Goal: Information Seeking & Learning: Learn about a topic

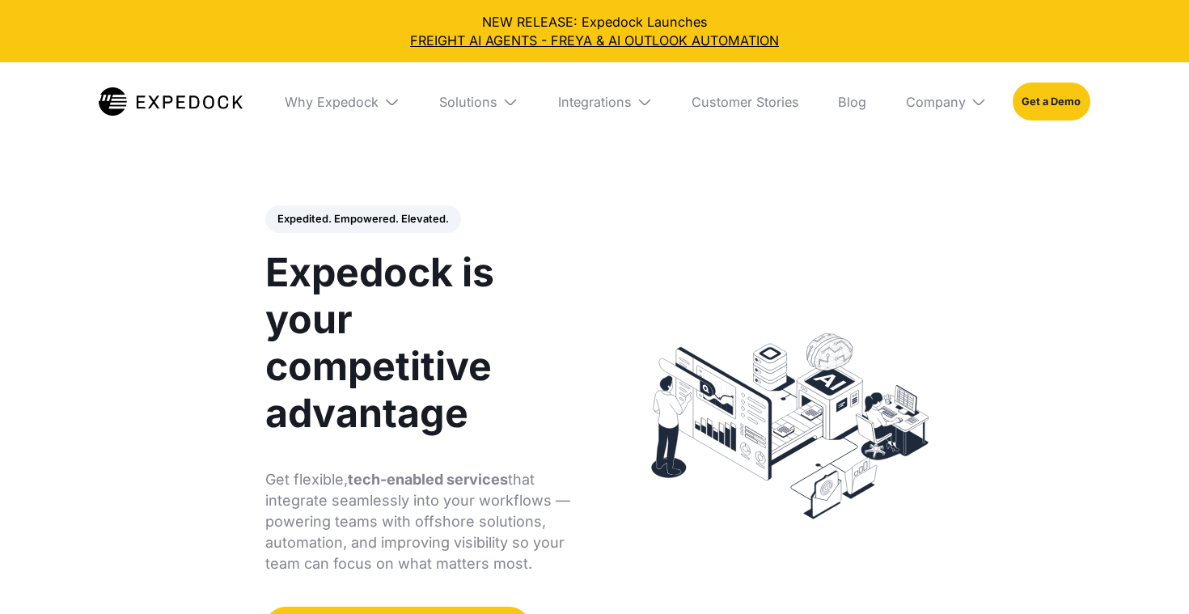
select select
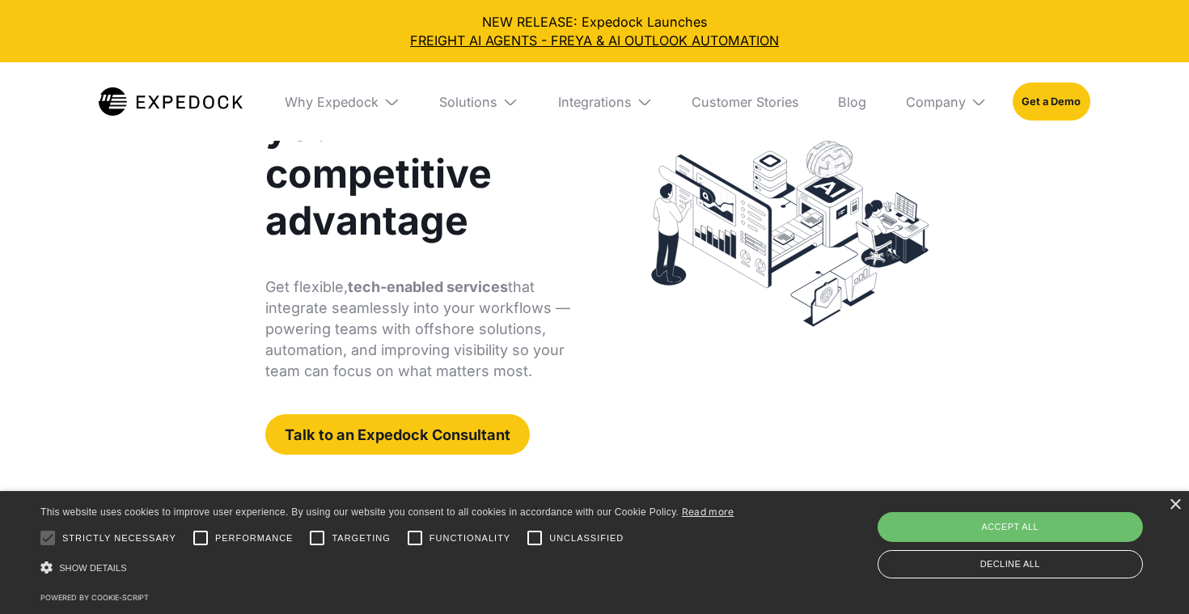
scroll to position [193, 0]
click at [940, 108] on div "Company" at bounding box center [936, 102] width 60 height 16
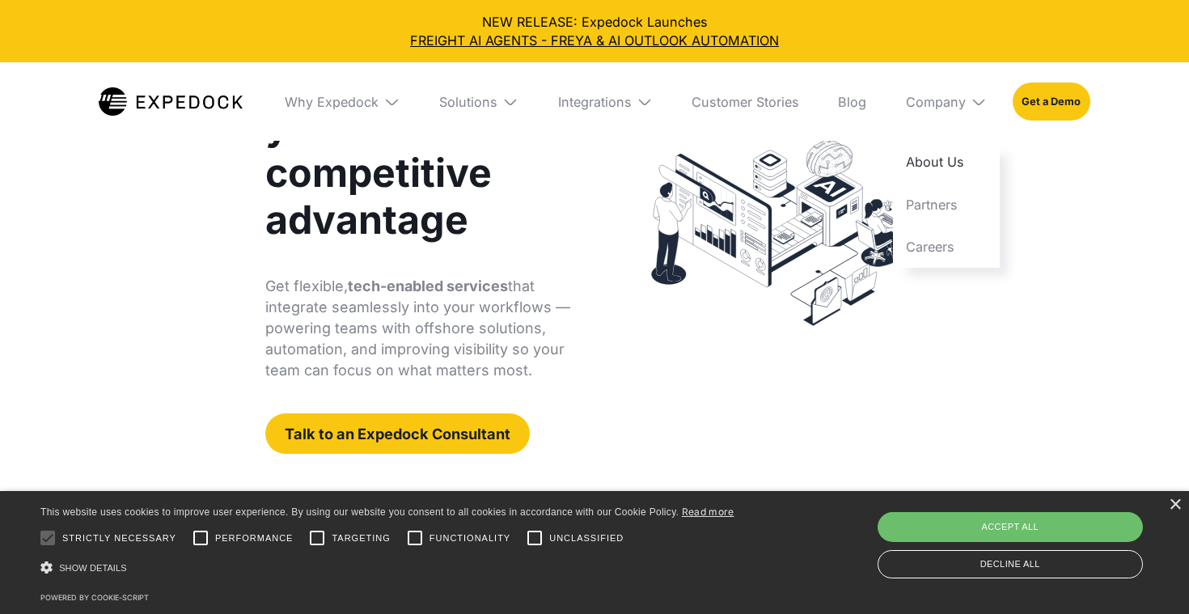
click at [933, 150] on link "About Us" at bounding box center [946, 162] width 107 height 42
click at [915, 167] on link "About Us" at bounding box center [946, 162] width 107 height 42
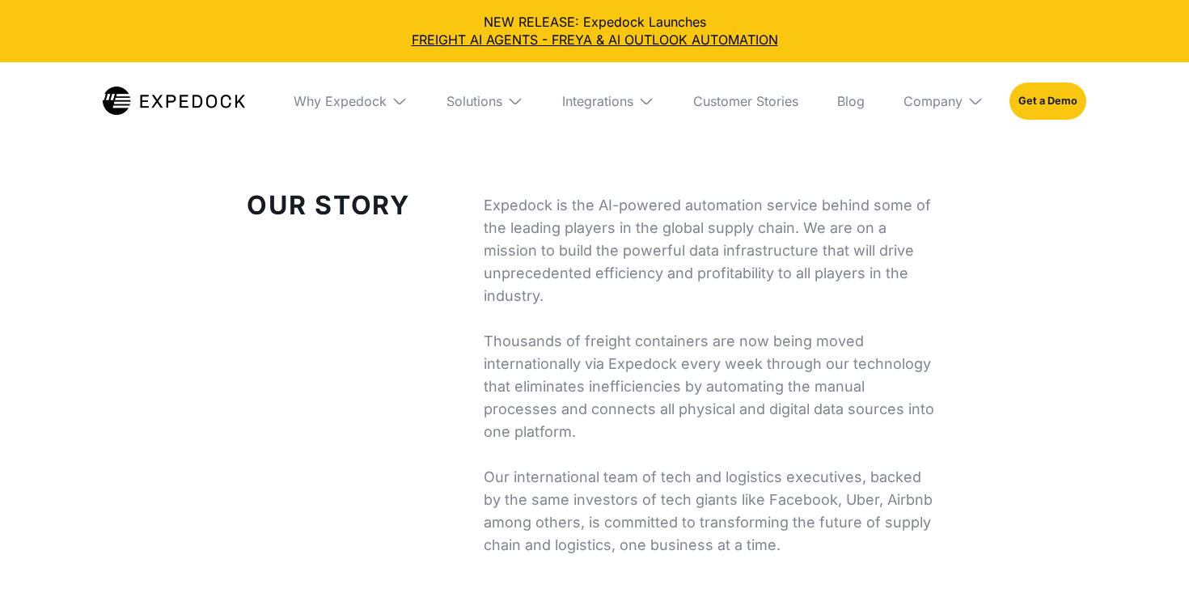
scroll to position [569, 0]
select select
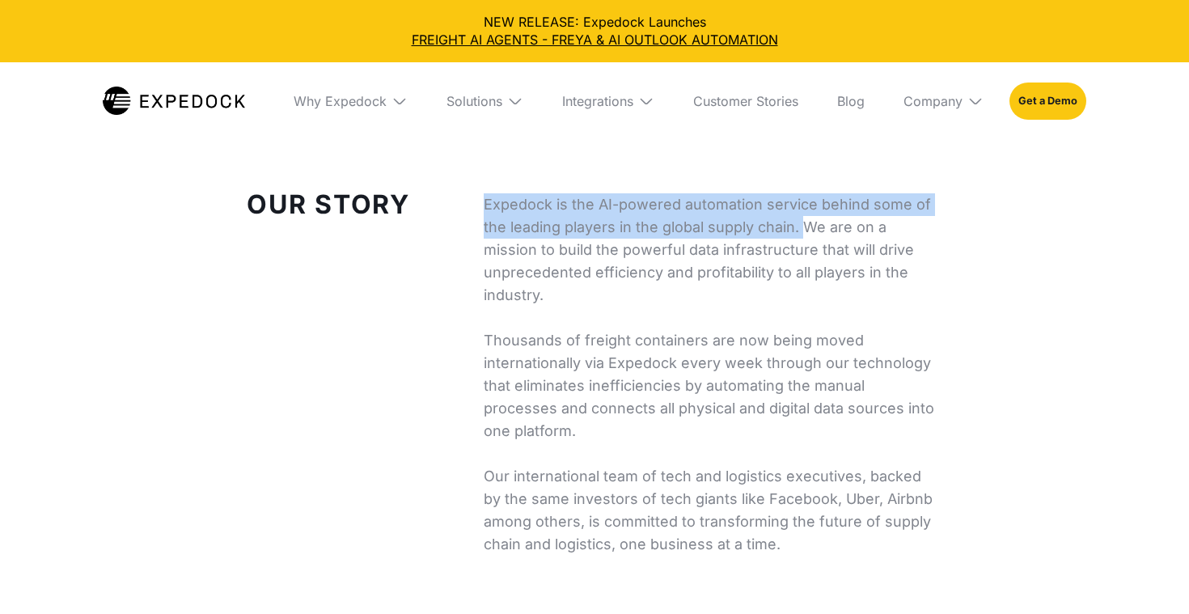
drag, startPoint x: 471, startPoint y: 201, endPoint x: 805, endPoint y: 222, distance: 334.6
click at [805, 222] on div "Our Story Expedock is the AI-powered automation service behind some of the lead…" at bounding box center [595, 374] width 712 height 362
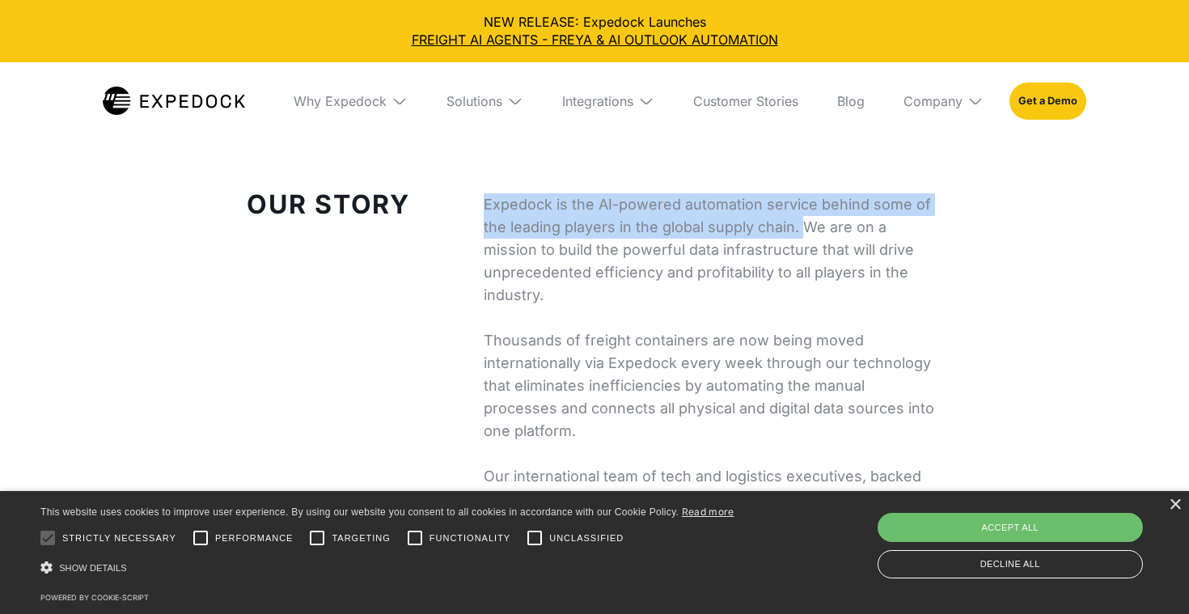
click at [624, 198] on p "Expedock is the AI-powered automation service behind some of the leading player…" at bounding box center [713, 374] width 459 height 362
drag, startPoint x: 594, startPoint y: 205, endPoint x: 807, endPoint y: 234, distance: 214.7
click at [807, 234] on p "Expedock is the AI-powered automation service behind some of the leading player…" at bounding box center [713, 374] width 459 height 362
copy p "AI-powered automation service behind some of the leading players in the global …"
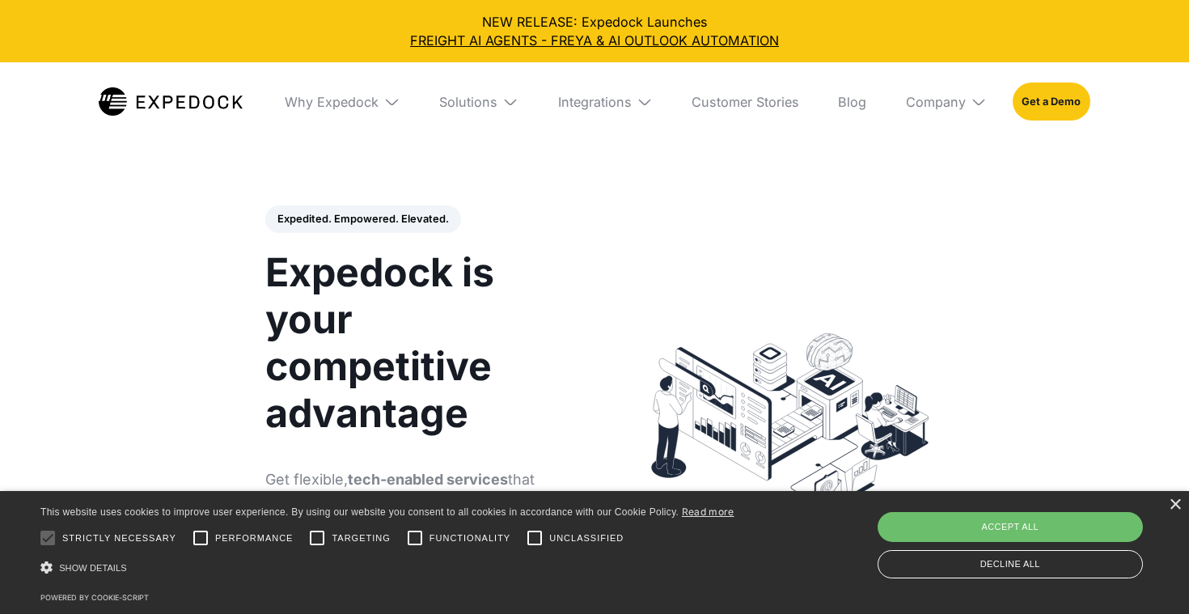
select select
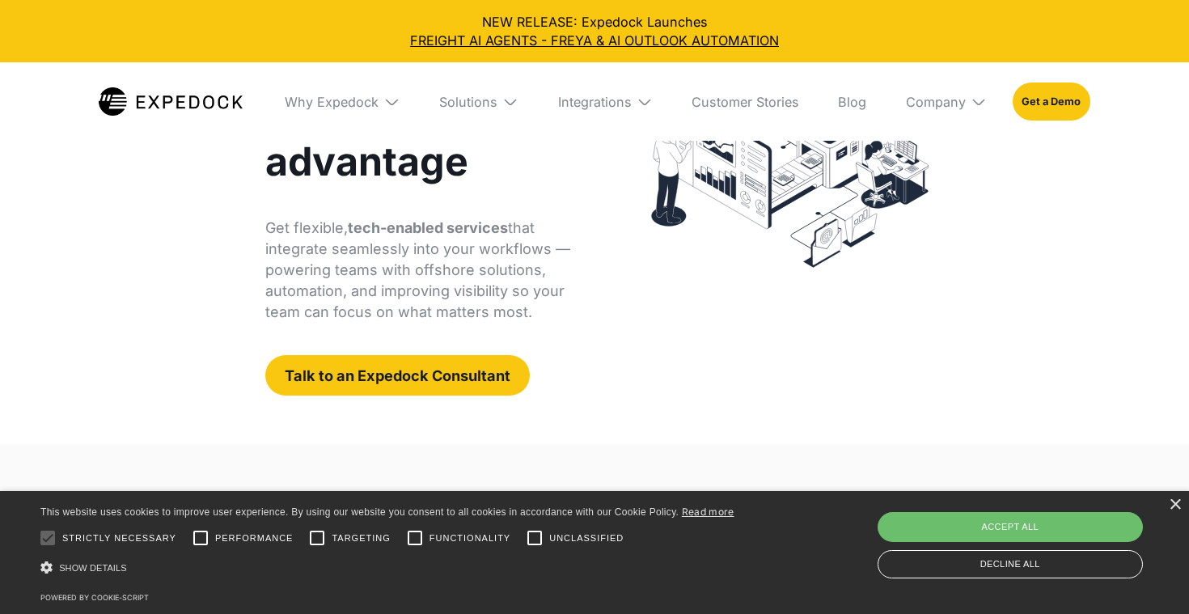
click at [758, 443] on div "Expedited. Empowered. Elevated. Automate Freight Document Extraction at 99.97% …" at bounding box center [595, 174] width 730 height 539
